Goal: Navigation & Orientation: Understand site structure

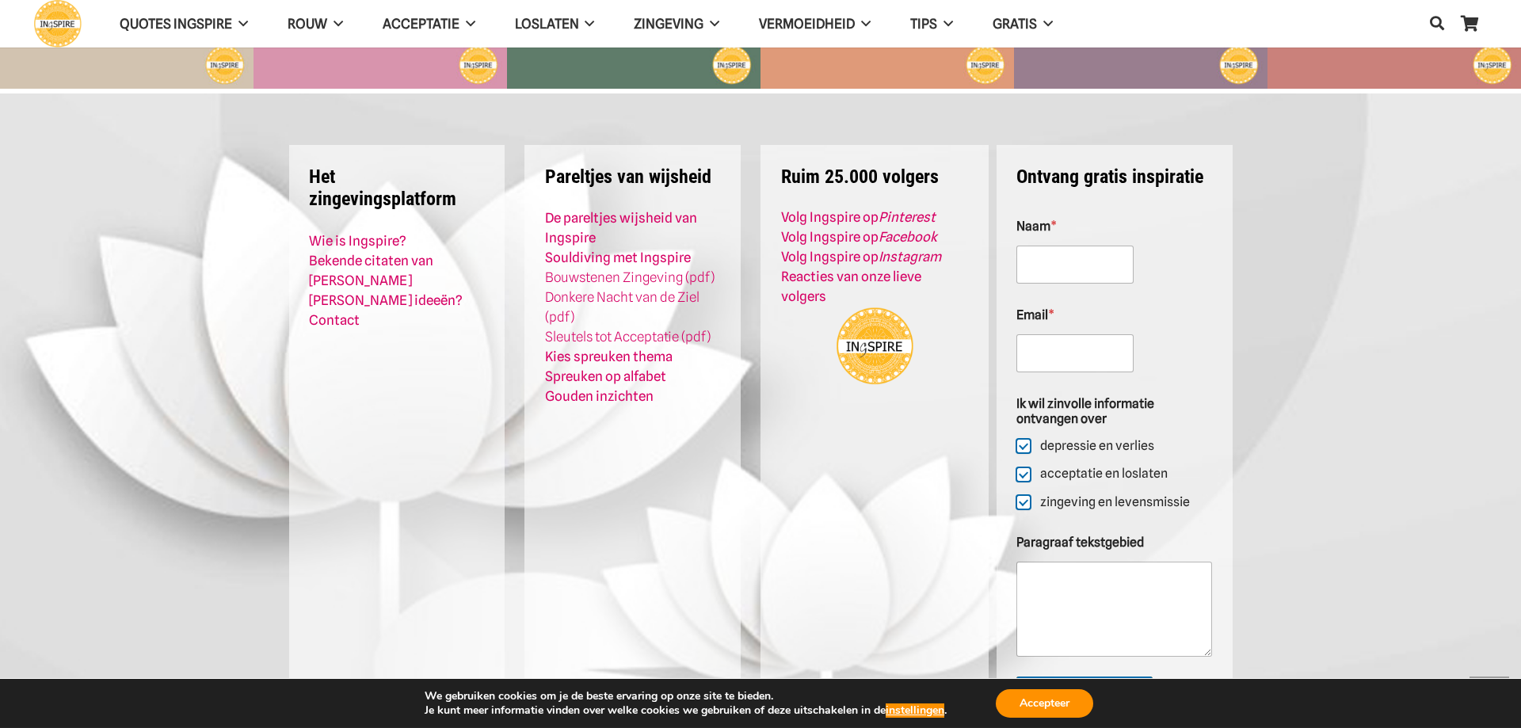
scroll to position [6343, 0]
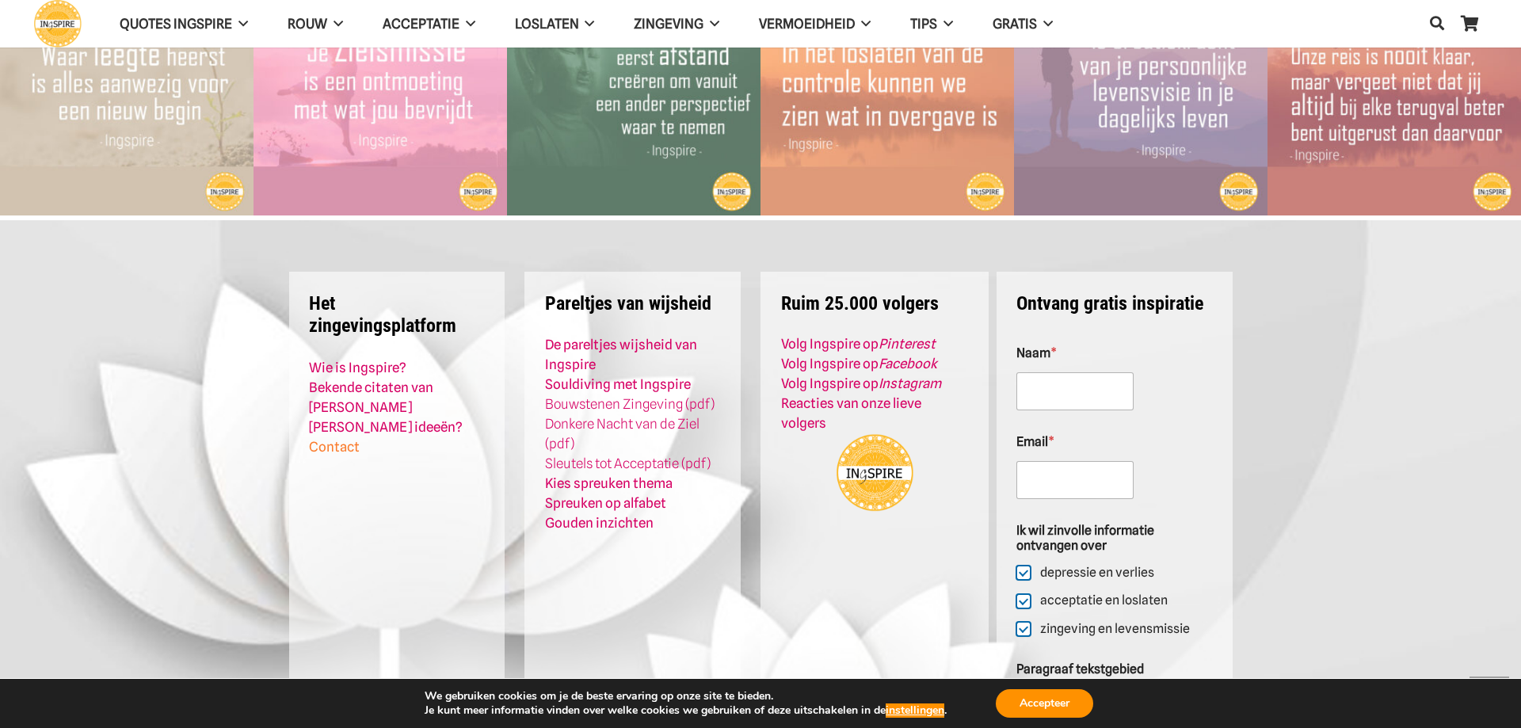
click at [319, 439] on link "Contact" at bounding box center [334, 447] width 51 height 16
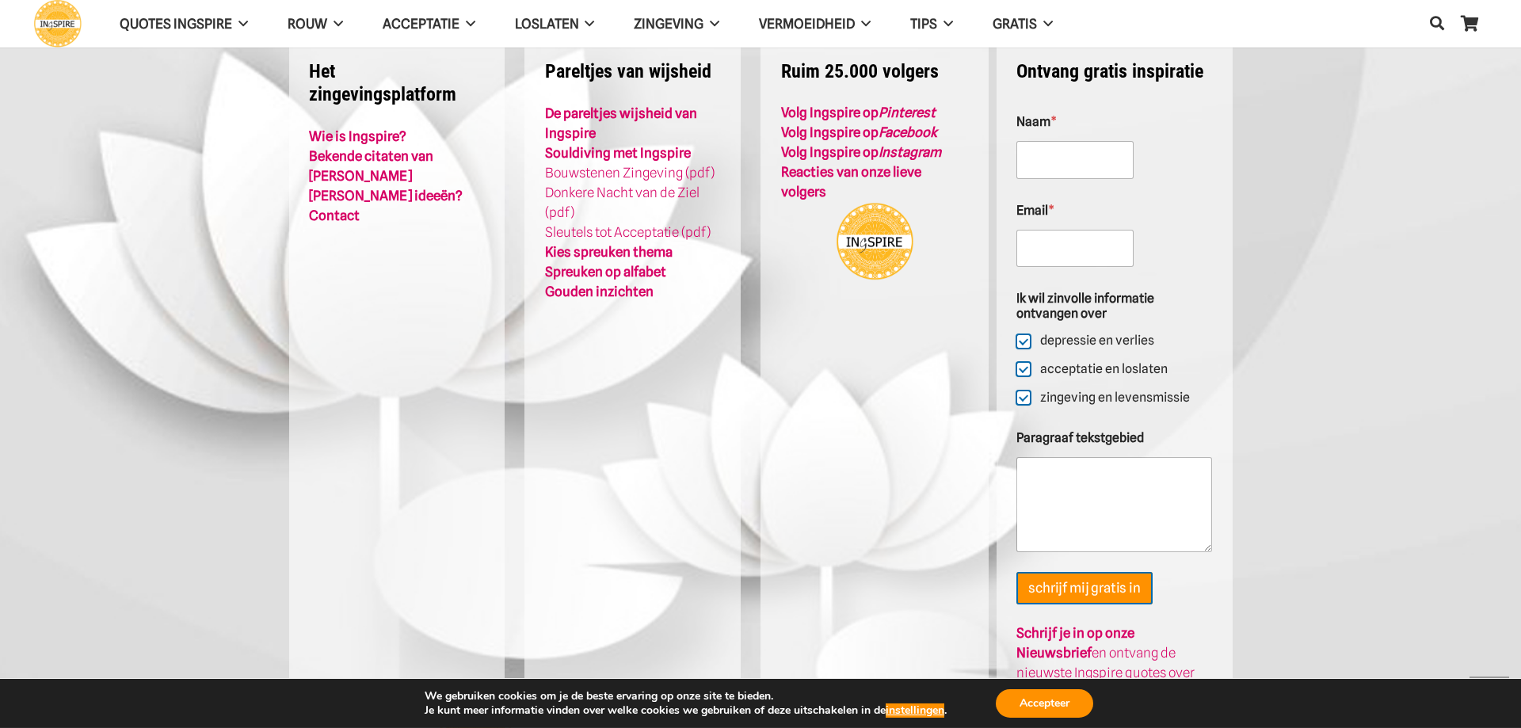
scroll to position [3569, 0]
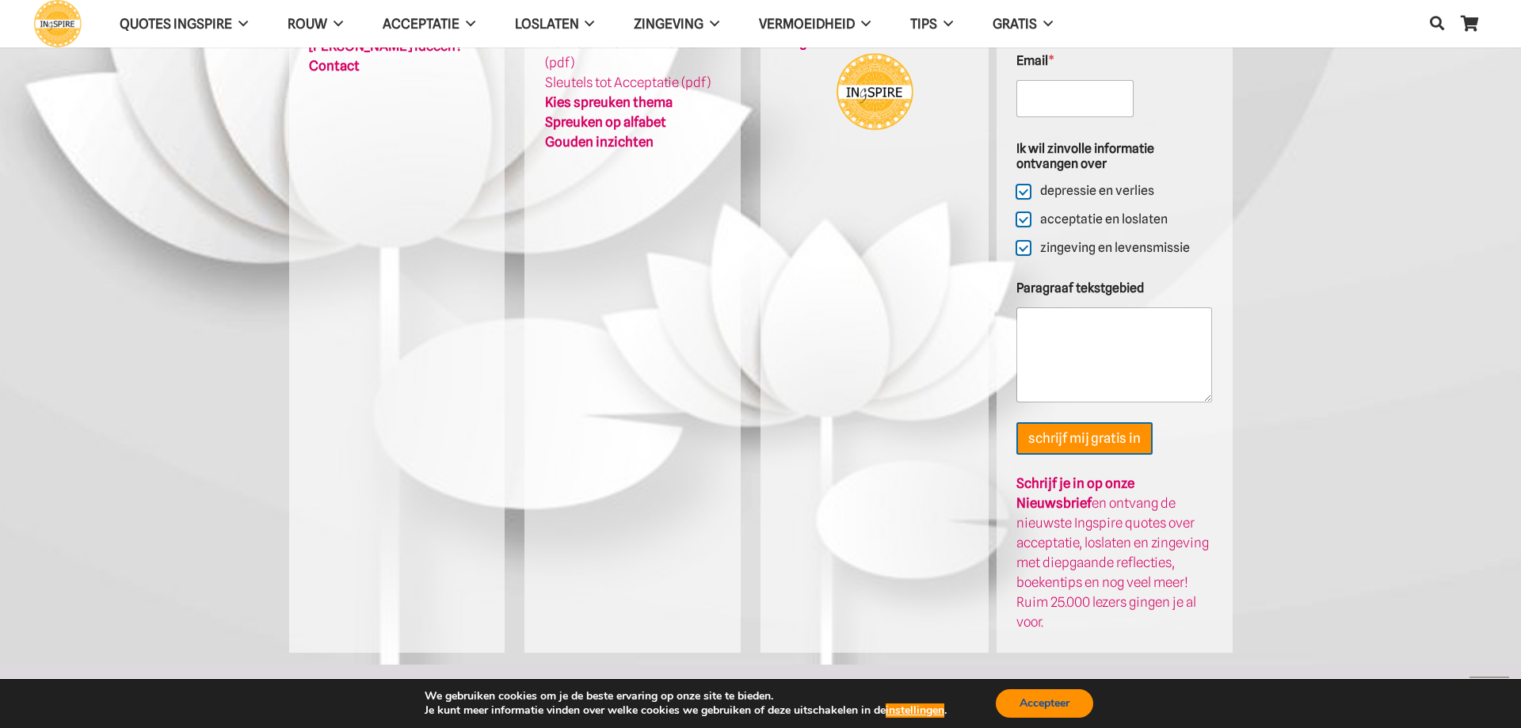
click at [1026, 689] on button "Accepteer" at bounding box center [1044, 703] width 97 height 29
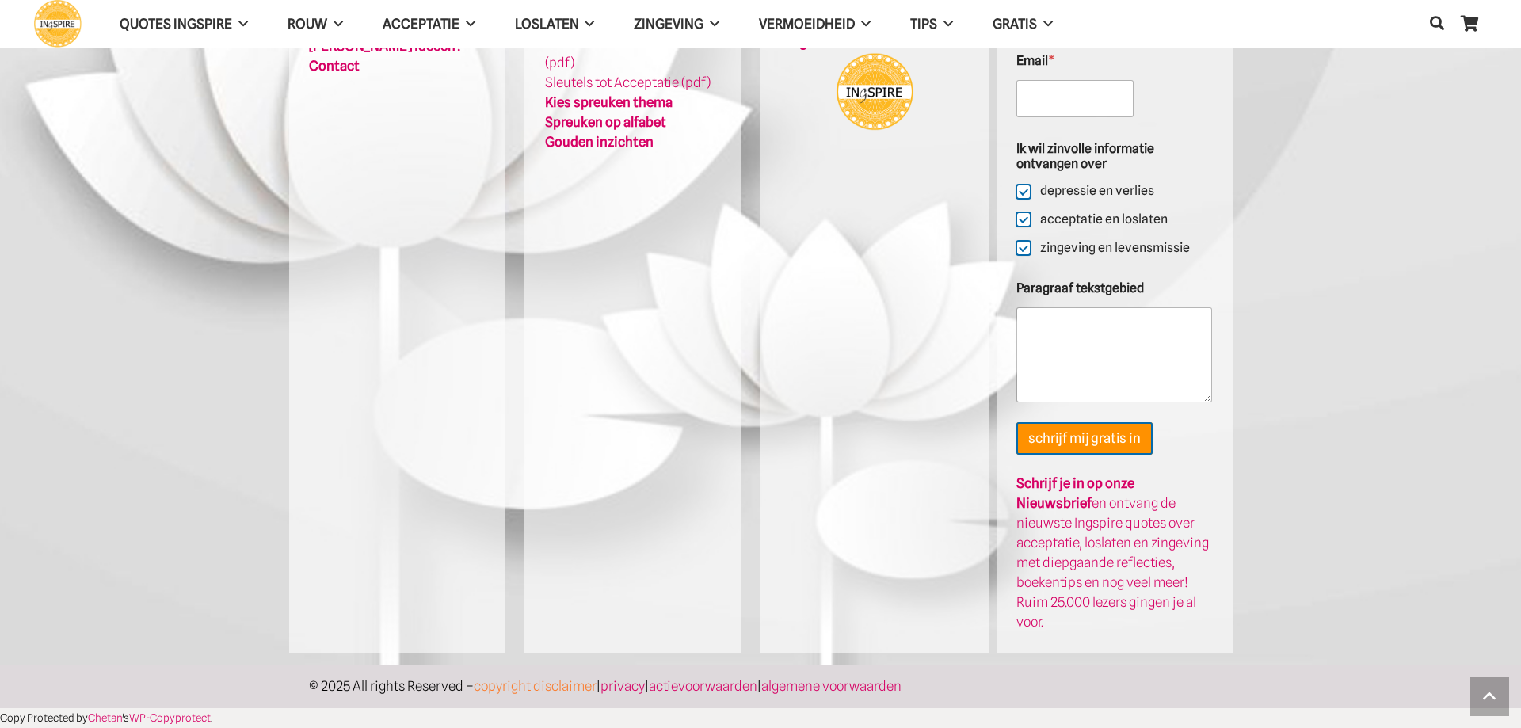
click at [586, 690] on link "copyright disclaimer" at bounding box center [535, 686] width 123 height 16
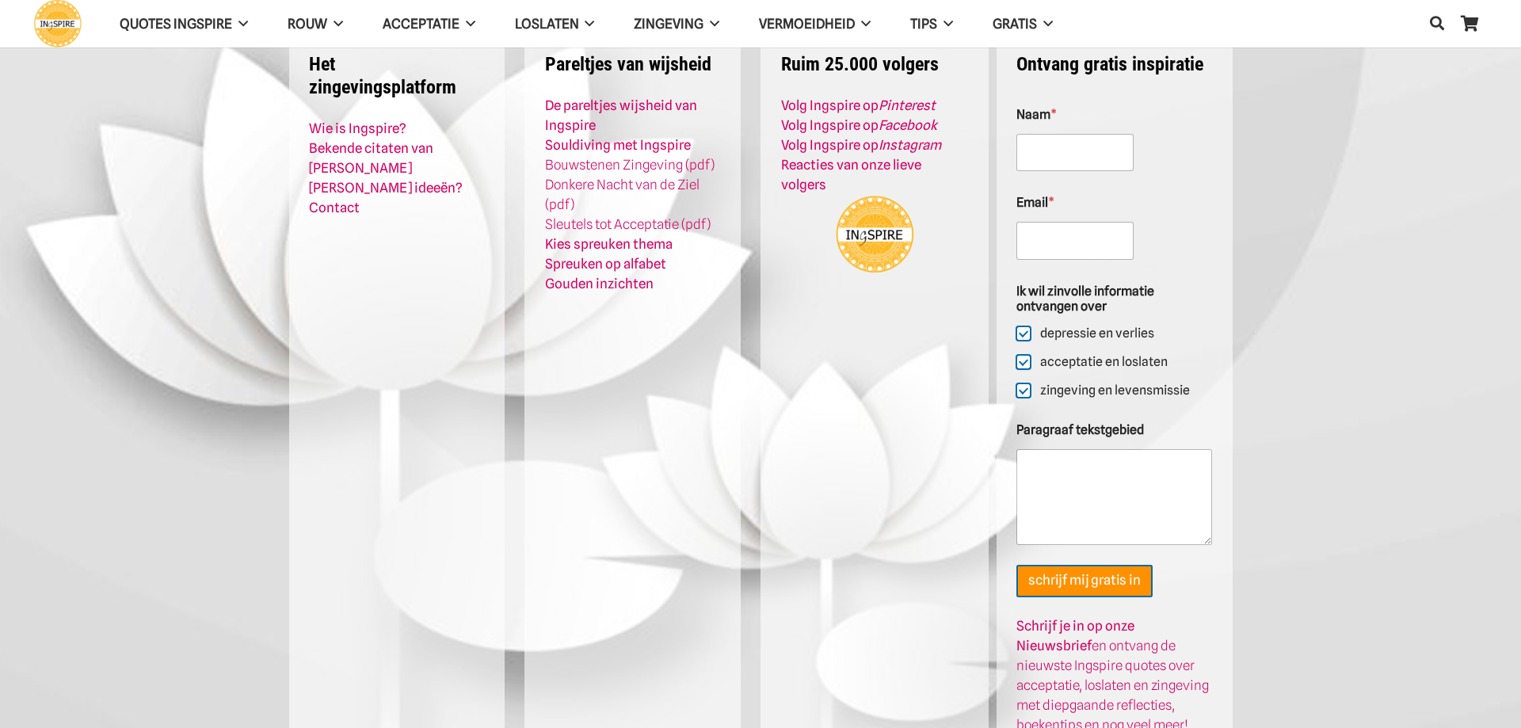
scroll to position [543, 0]
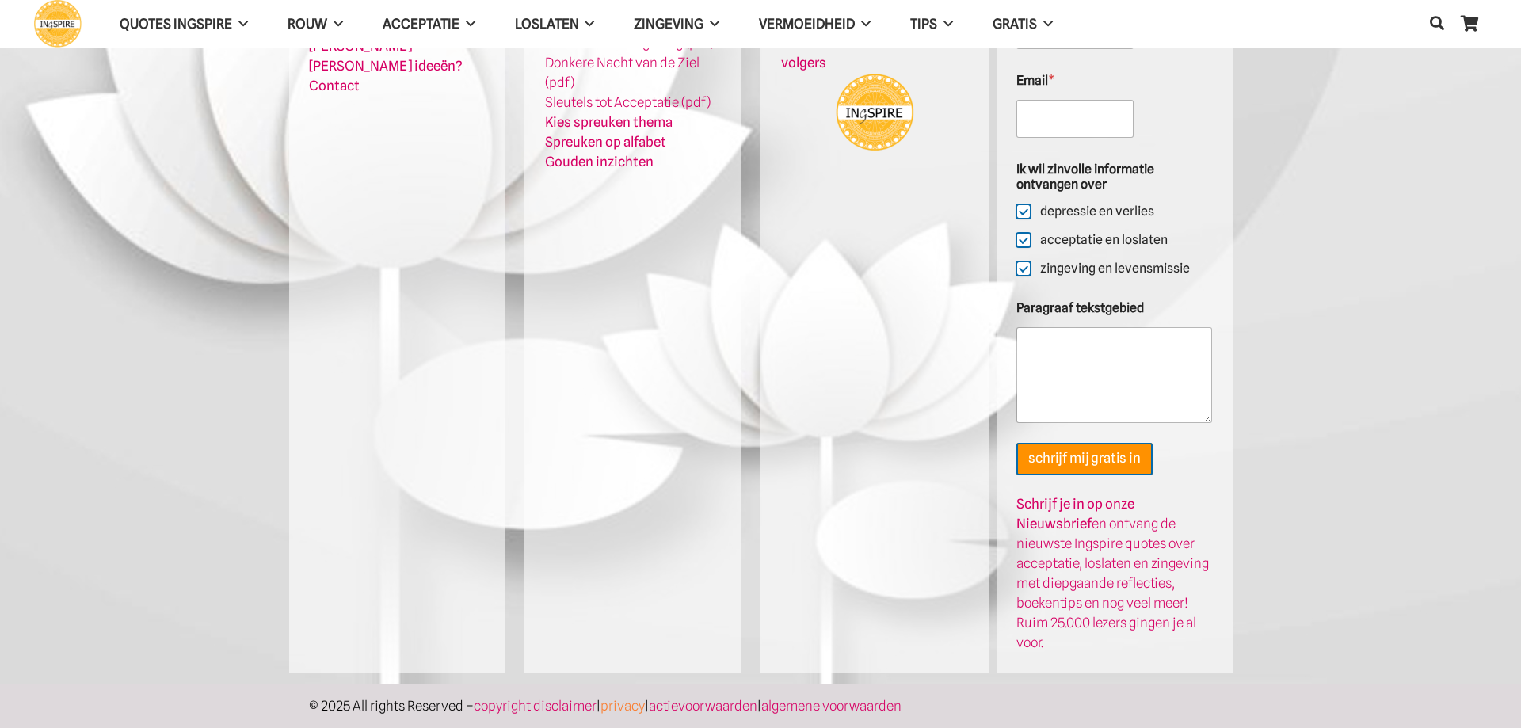
click at [645, 698] on link "privacy" at bounding box center [623, 706] width 44 height 16
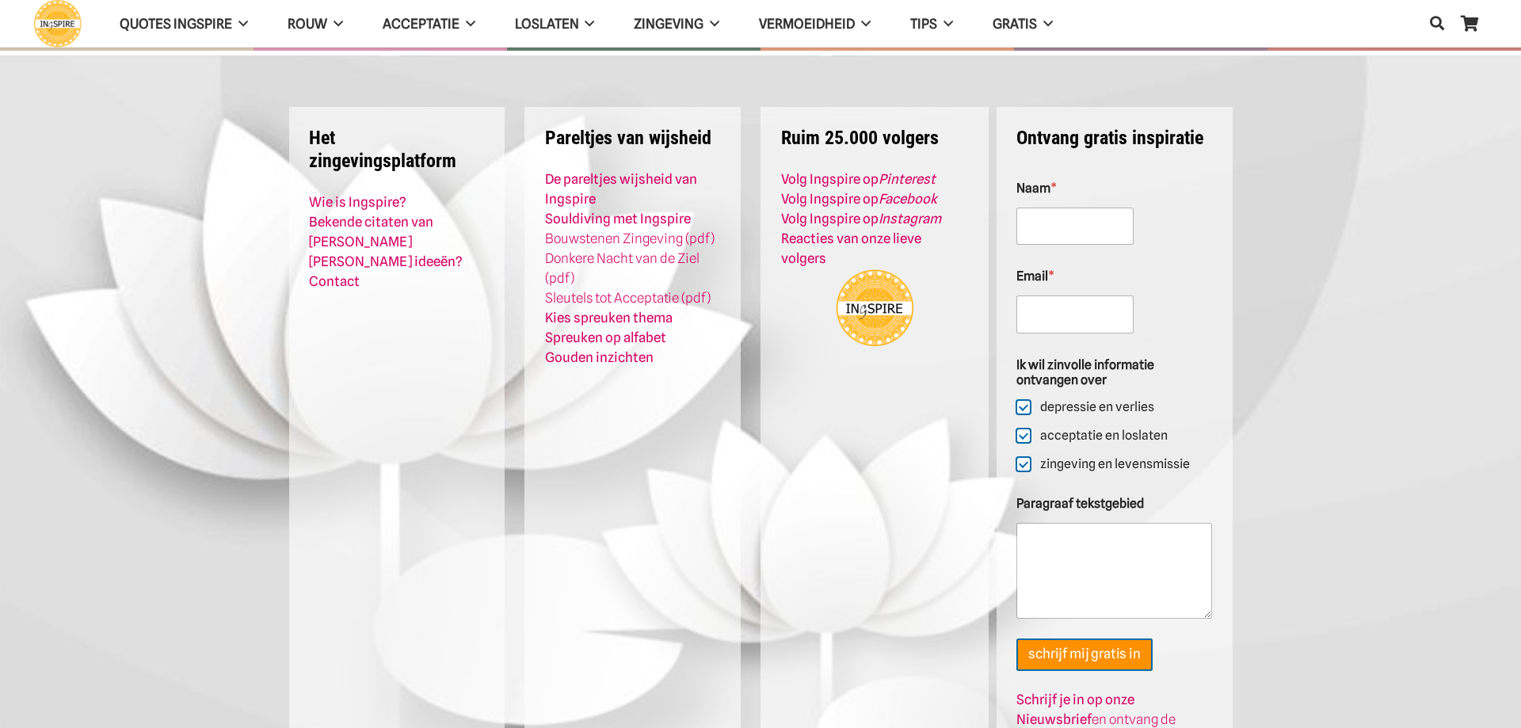
scroll to position [543, 0]
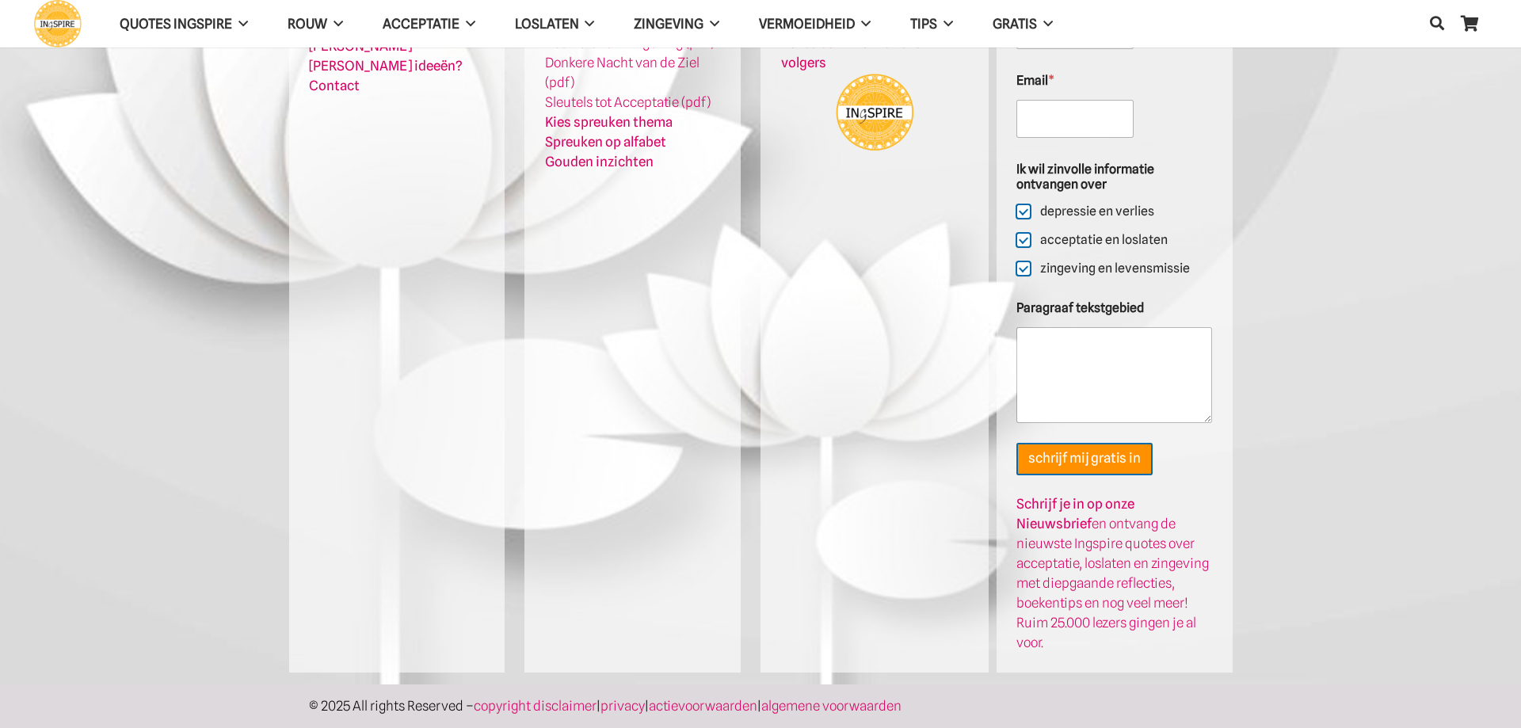
click at [752, 697] on div "© 2025 All rights Reserved – copyright disclaimer | privacy | actievoorwaarden …" at bounding box center [760, 707] width 903 height 44
click at [746, 698] on link "actievoorwaarden" at bounding box center [703, 706] width 109 height 16
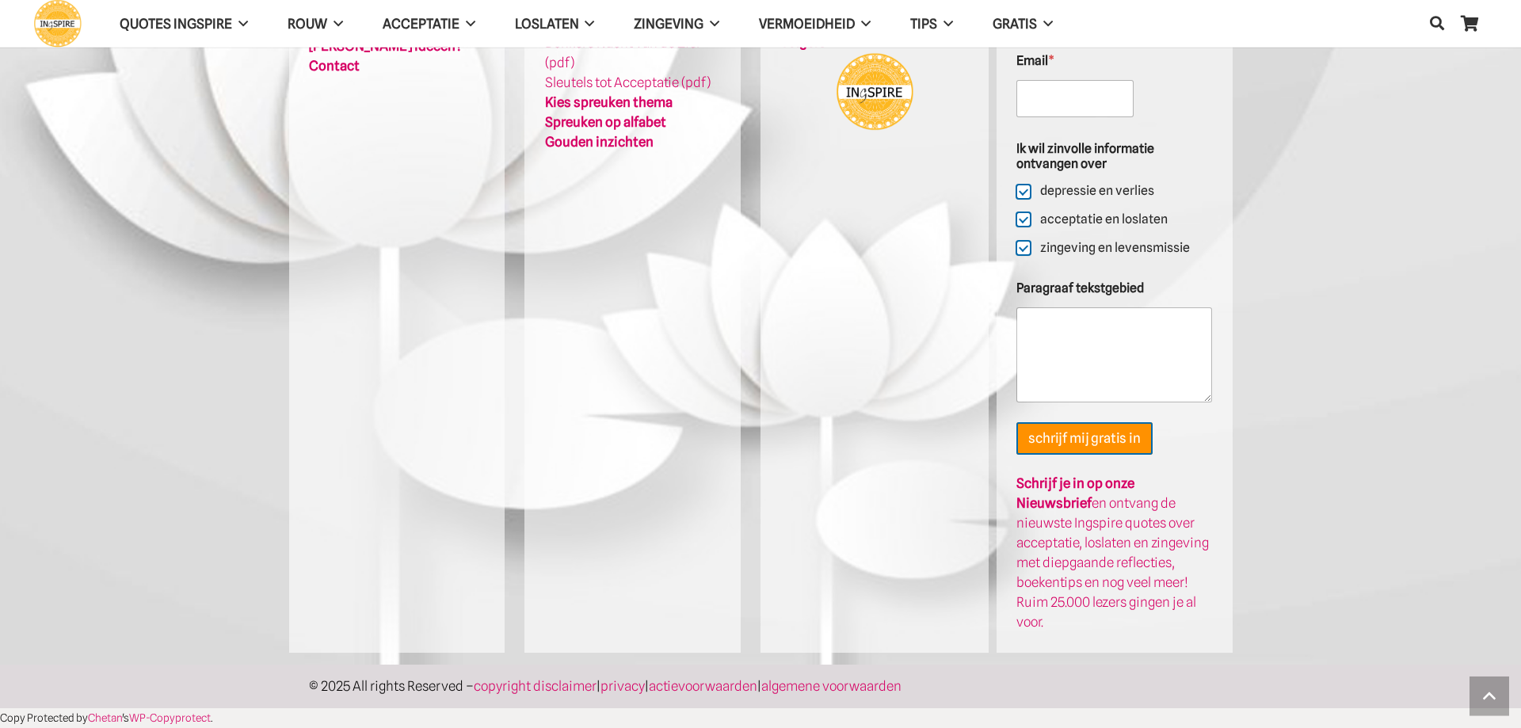
scroll to position [3648, 0]
click at [792, 682] on link "algemene voorwaarden" at bounding box center [832, 686] width 140 height 16
